Goal: Information Seeking & Learning: Learn about a topic

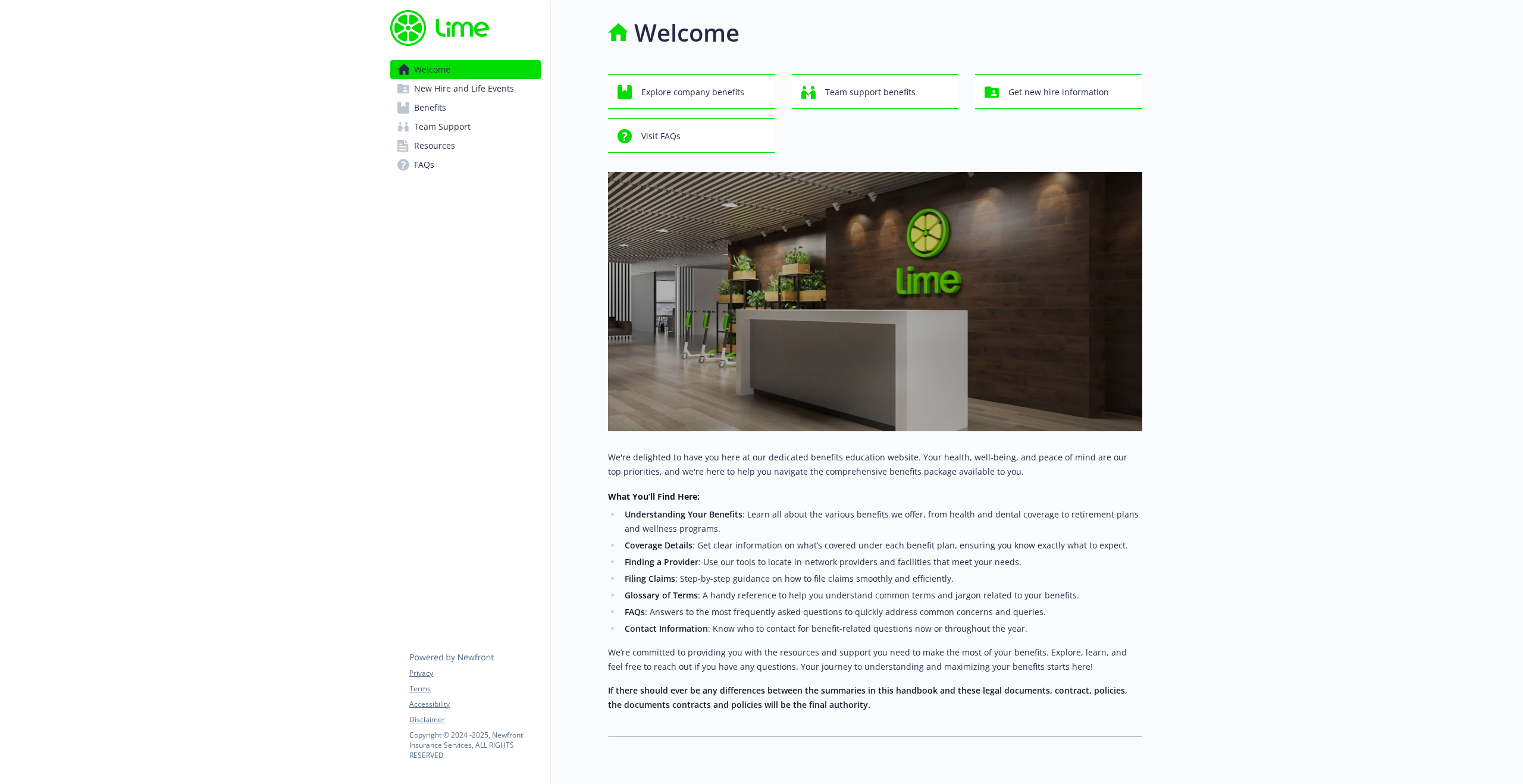
click at [484, 85] on span "New Hire and Life Events" at bounding box center [464, 88] width 100 height 19
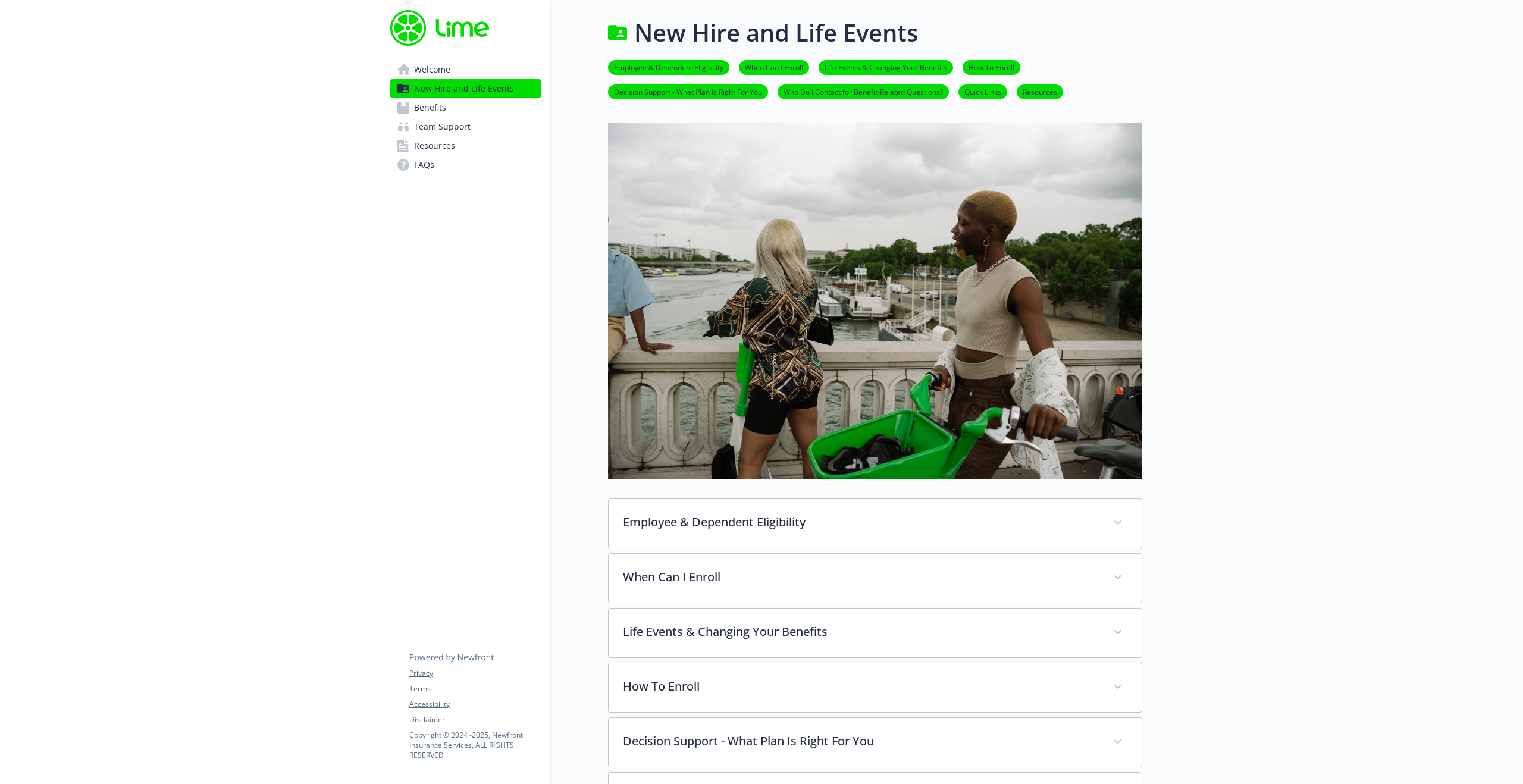
click at [438, 73] on span "Welcome" at bounding box center [432, 69] width 36 height 19
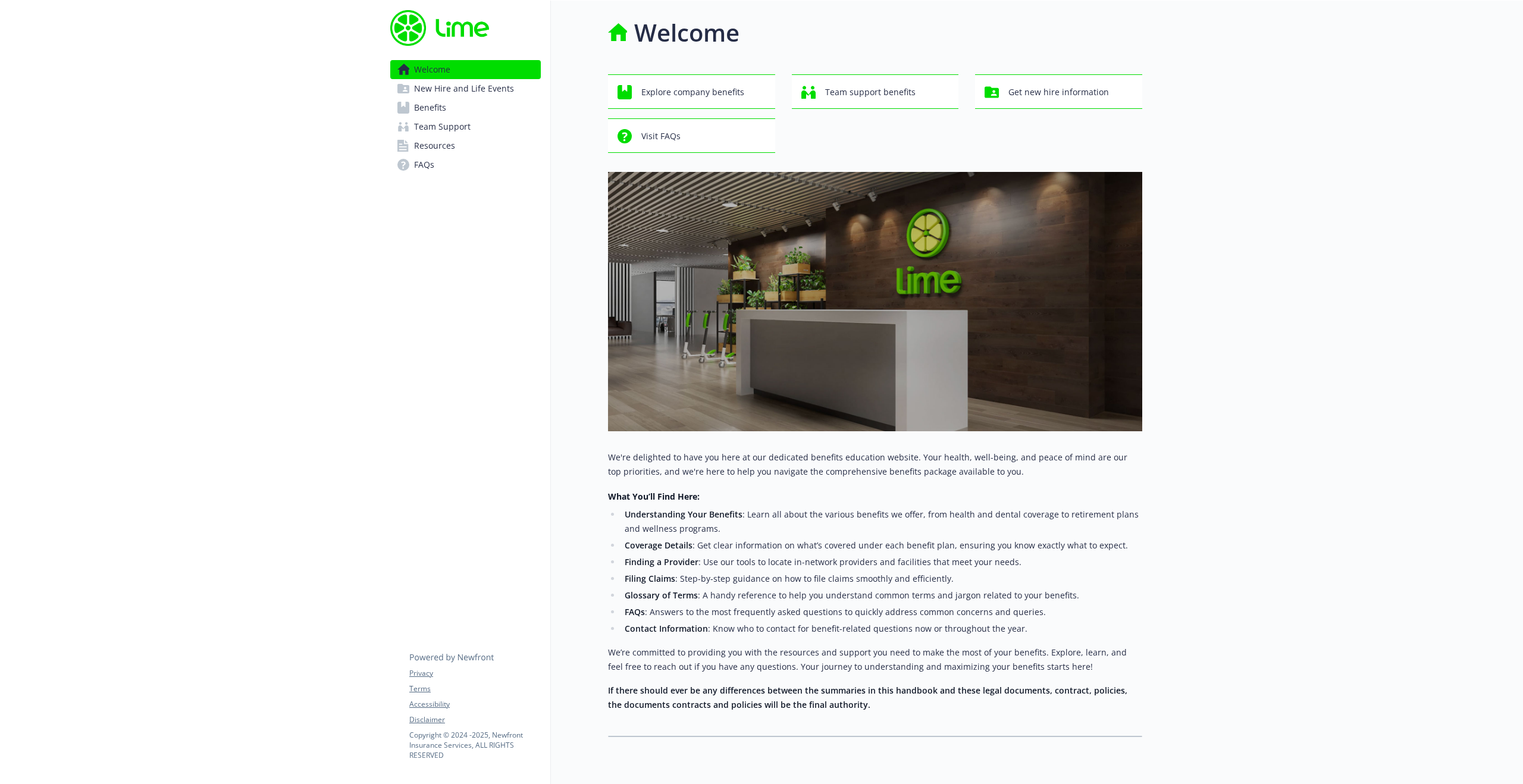
scroll to position [39, 0]
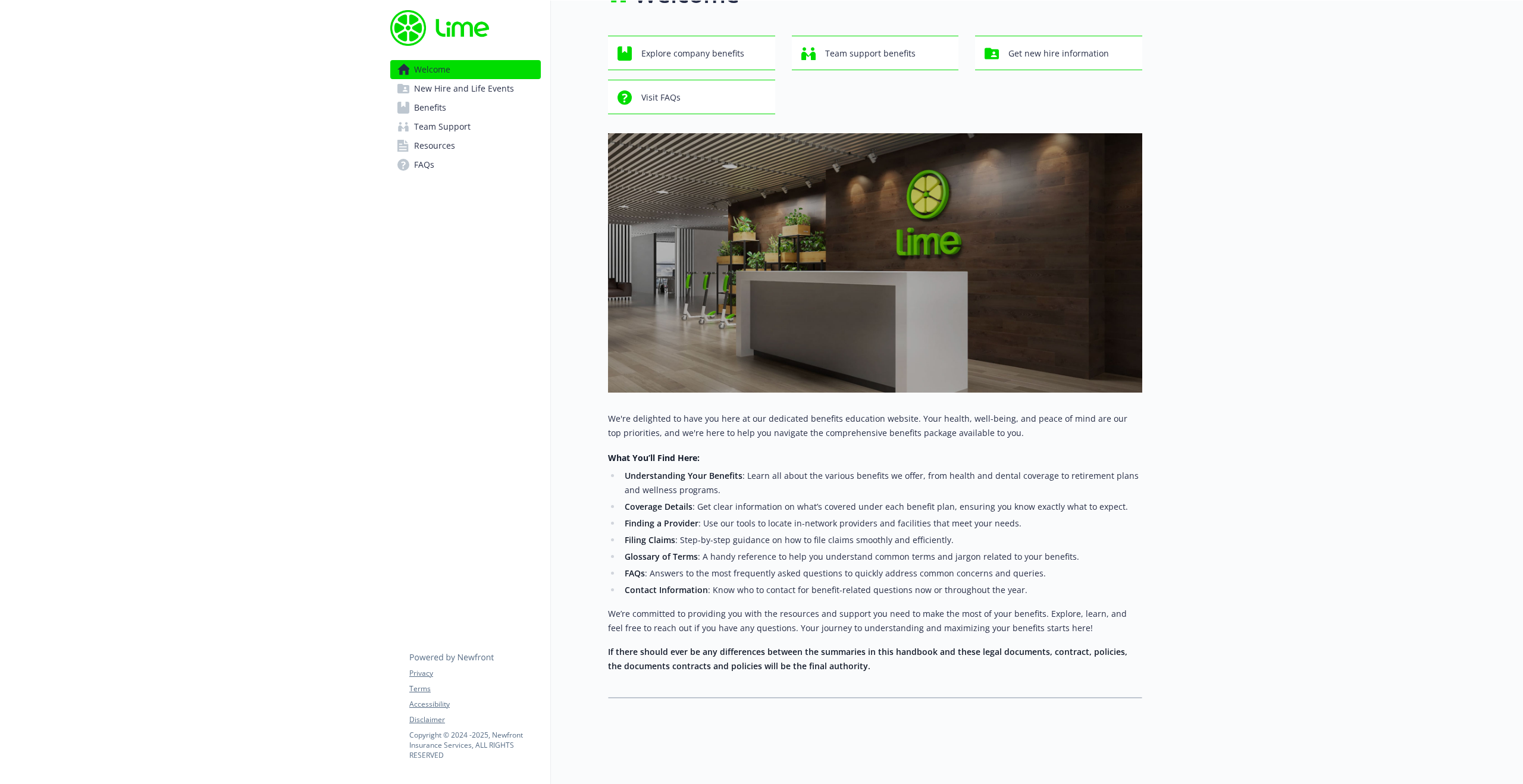
click at [430, 144] on span "Resources" at bounding box center [434, 146] width 41 height 19
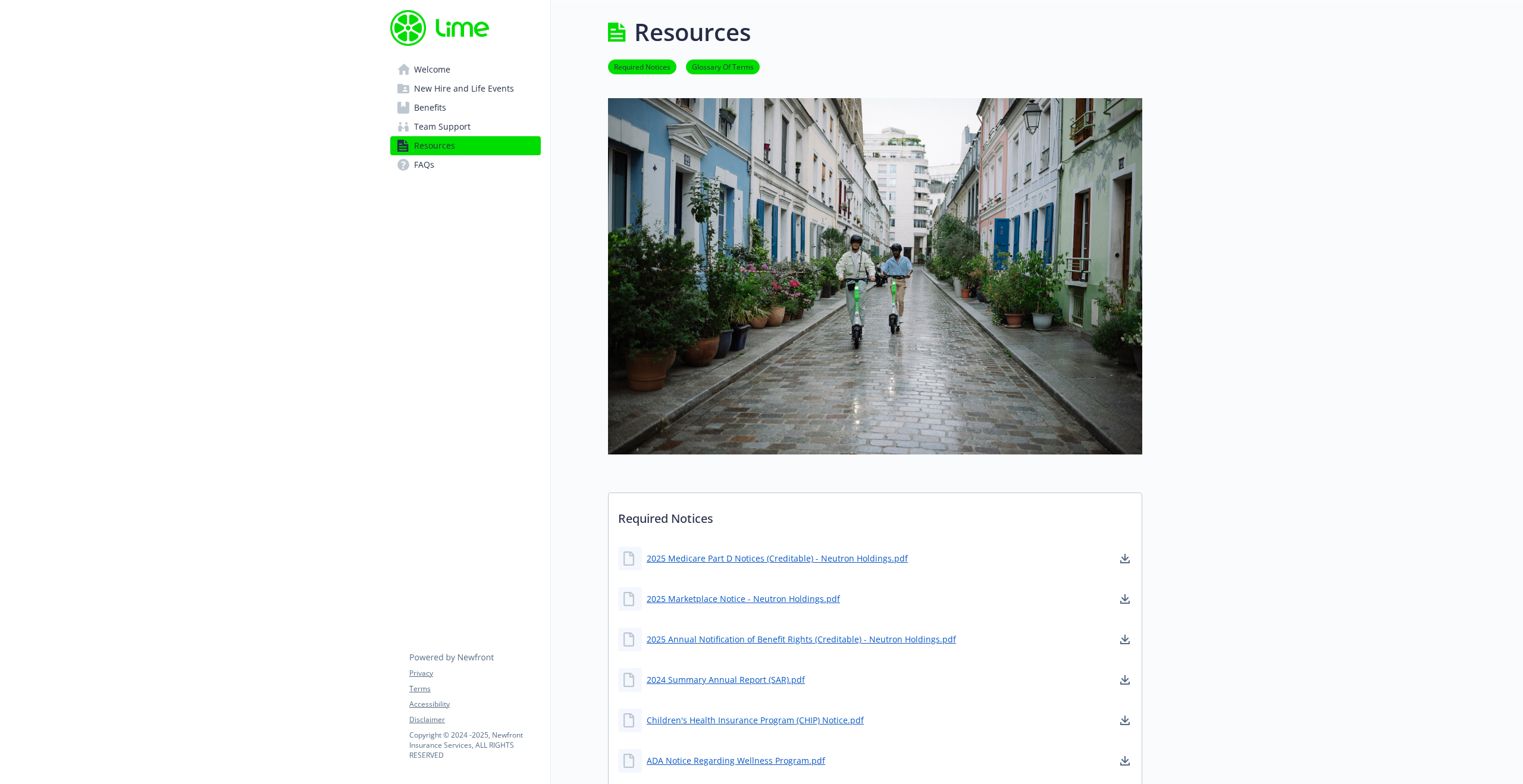
scroll to position [39, 0]
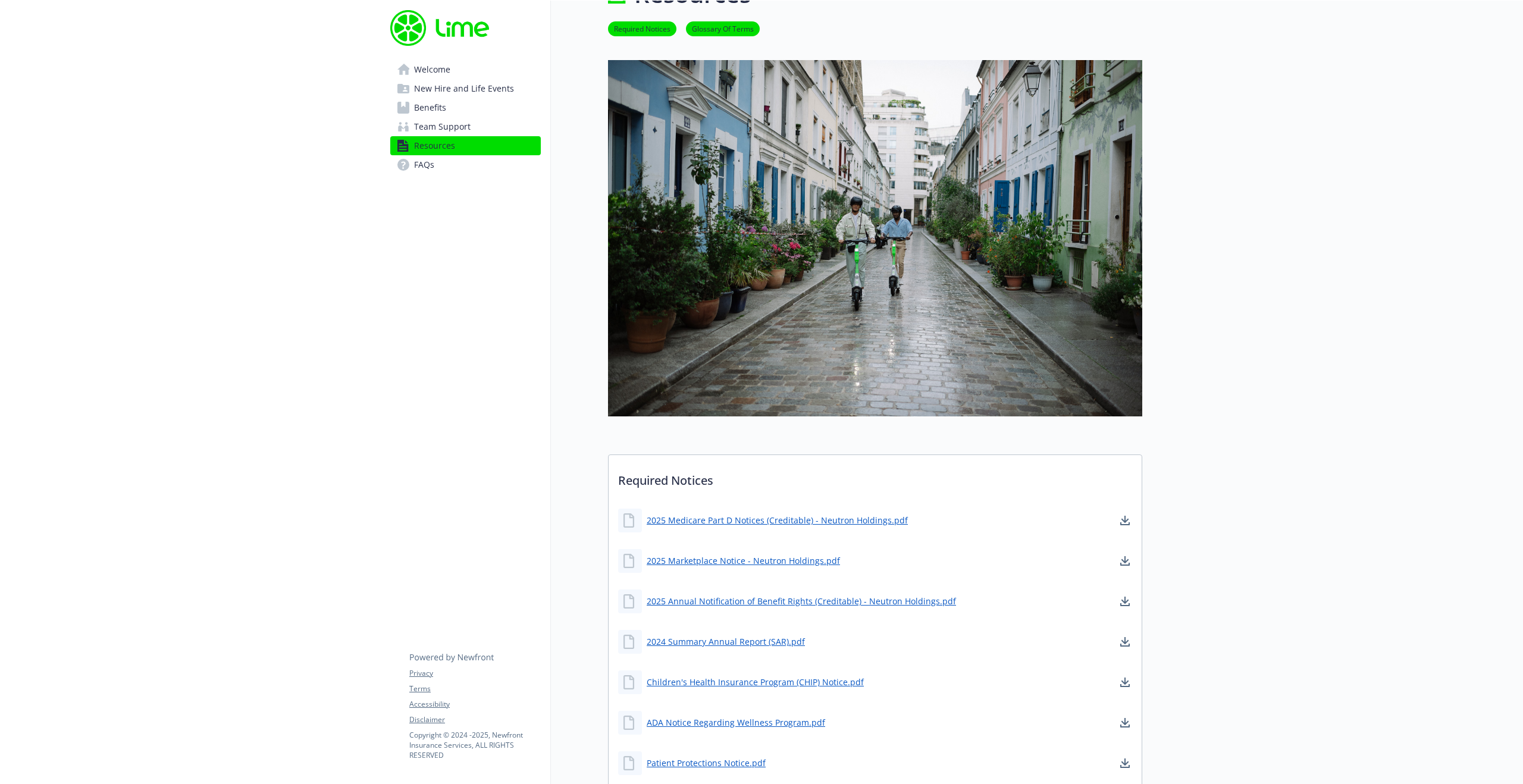
click at [439, 129] on span "Team Support" at bounding box center [442, 126] width 57 height 19
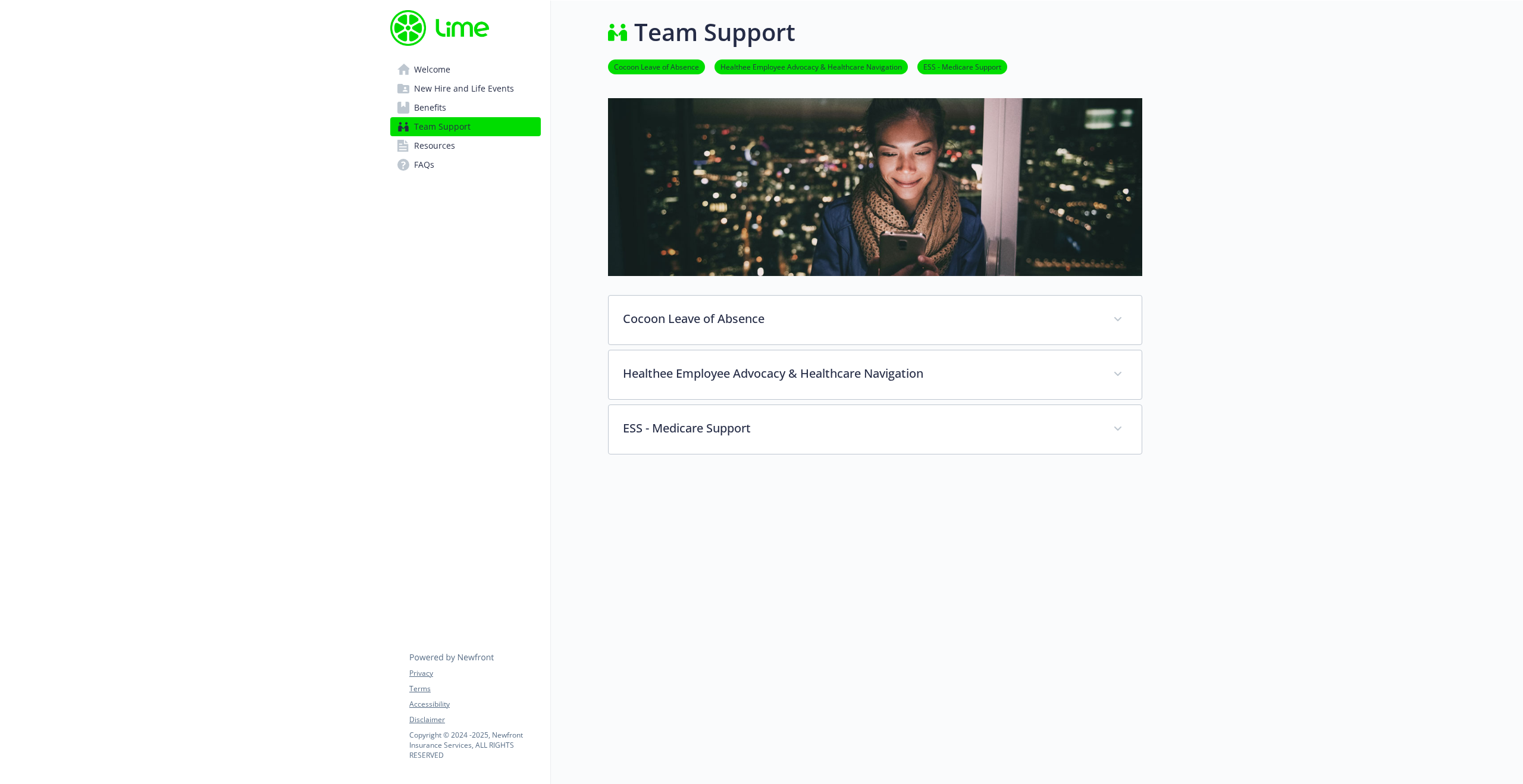
click at [447, 102] on link "Benefits" at bounding box center [465, 107] width 151 height 19
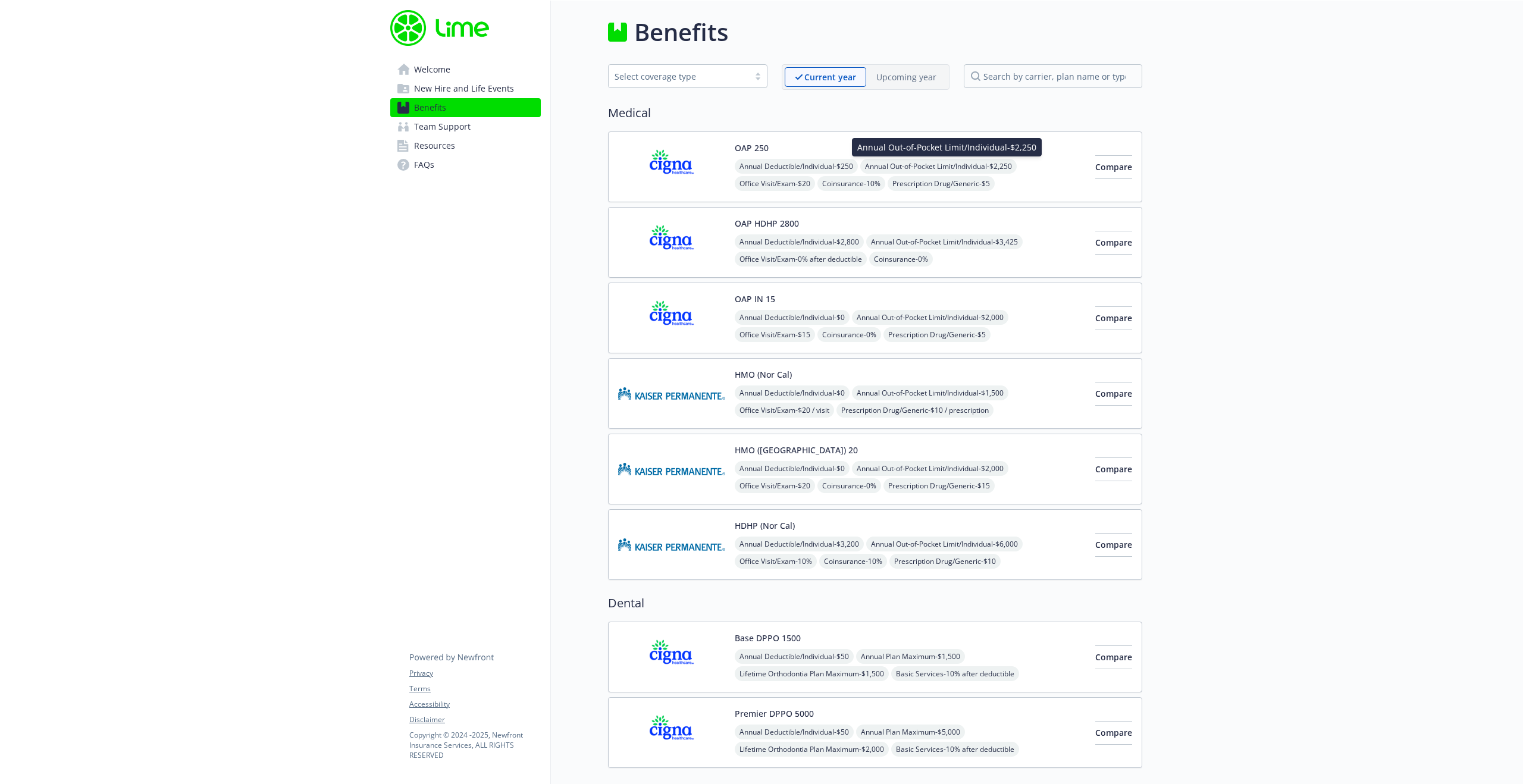
click at [971, 171] on span "Annual Out-of-Pocket Limit/Individual - $2,250" at bounding box center [939, 166] width 157 height 15
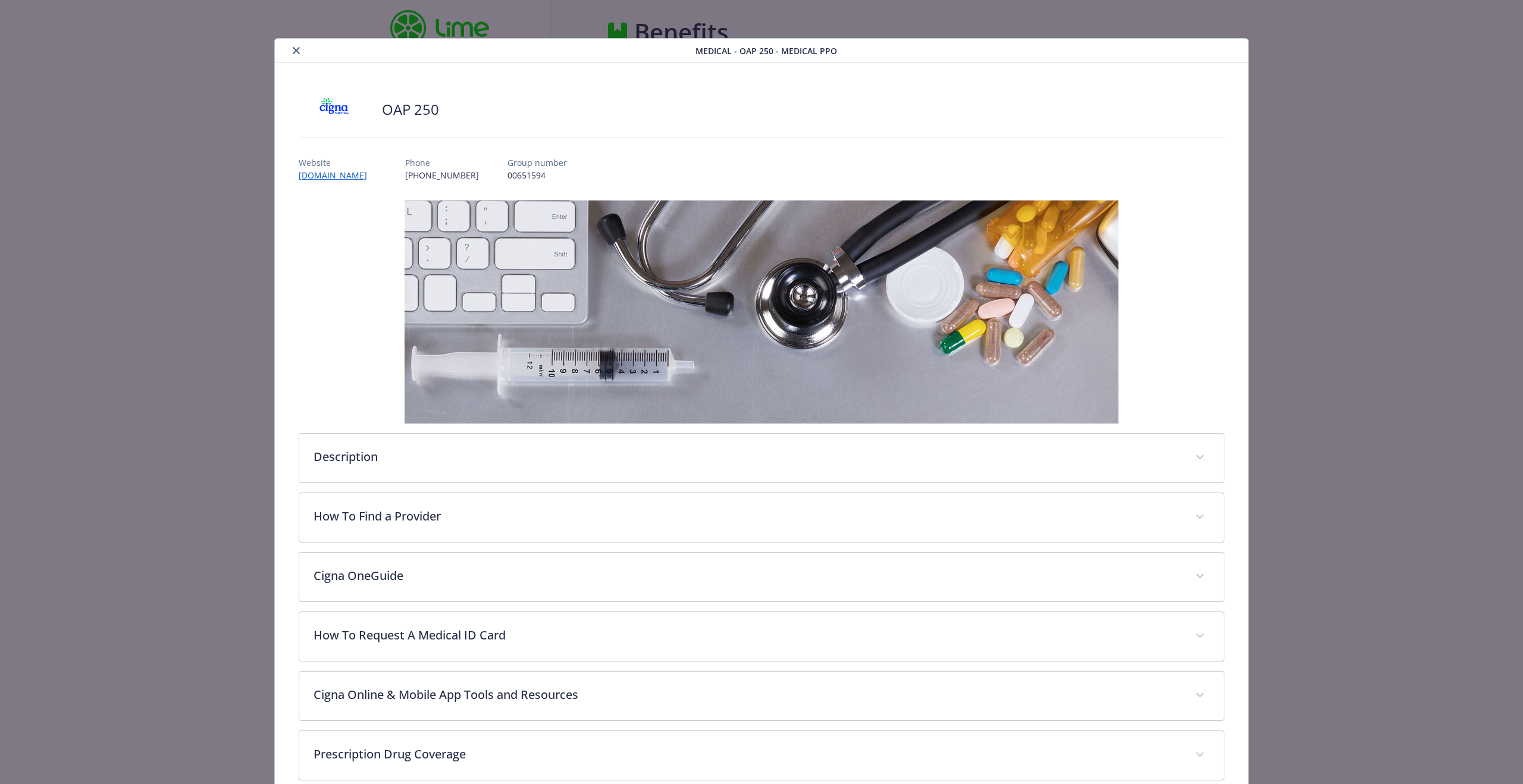
click at [293, 47] on icon "close" at bounding box center [296, 51] width 7 height 7
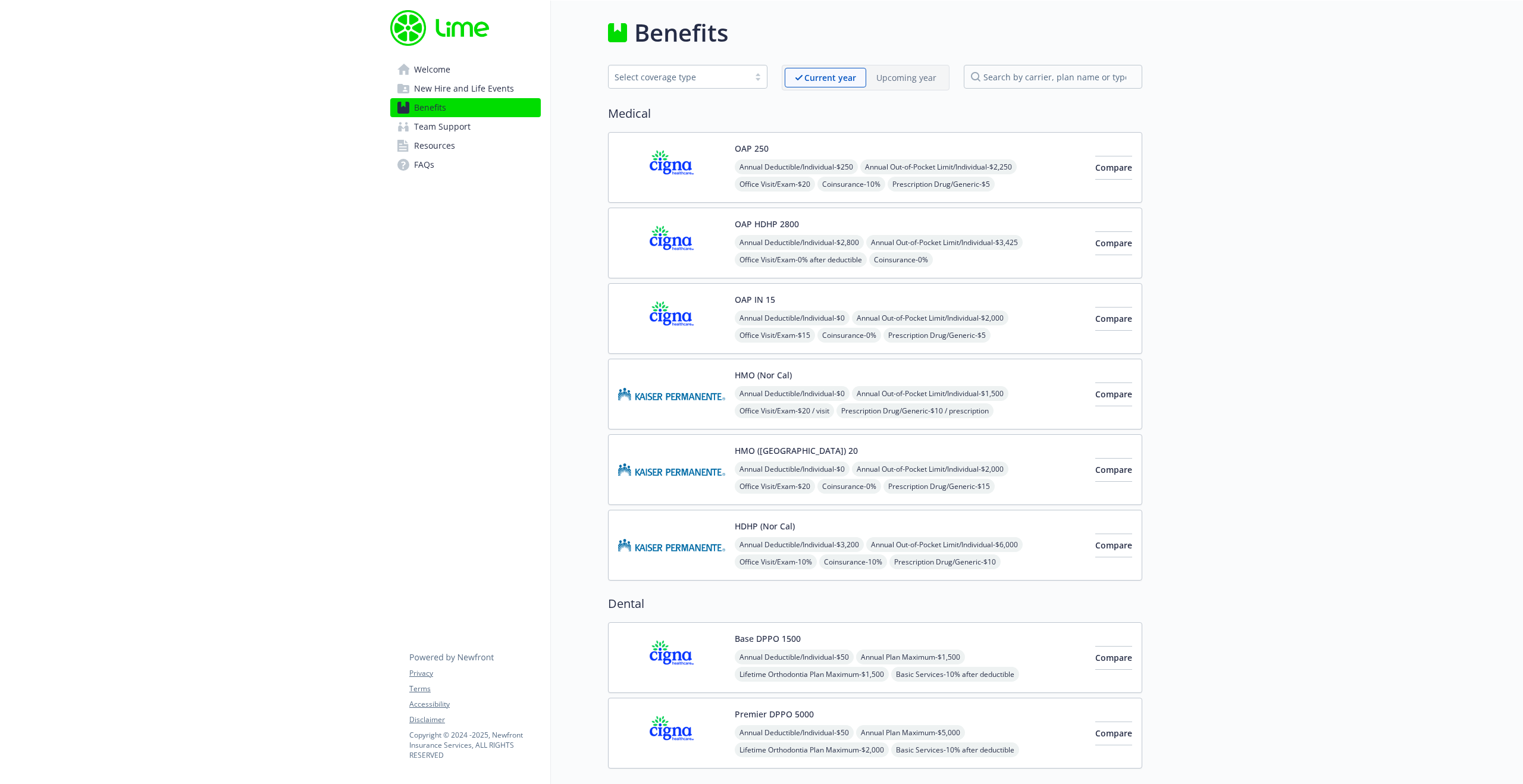
click at [1011, 183] on div "Annual Deductible/Individual - $250 Annual Out-of-Pocket Limit/Individual - $2,…" at bounding box center [910, 192] width 351 height 67
